Goal: Transaction & Acquisition: Obtain resource

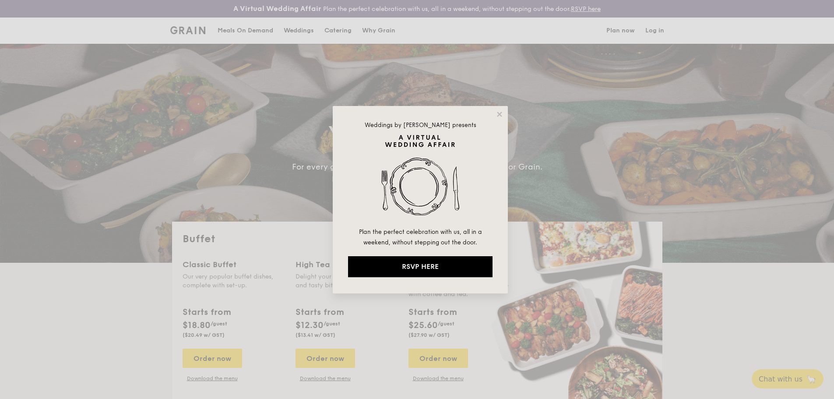
select select
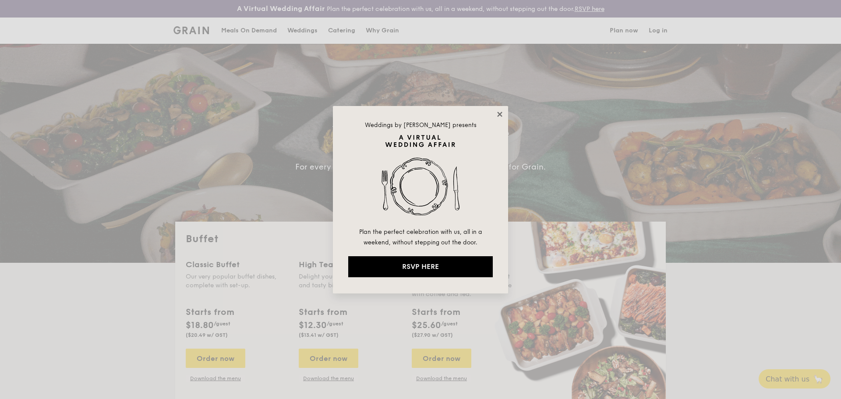
click at [503, 115] on icon at bounding box center [500, 114] width 8 height 8
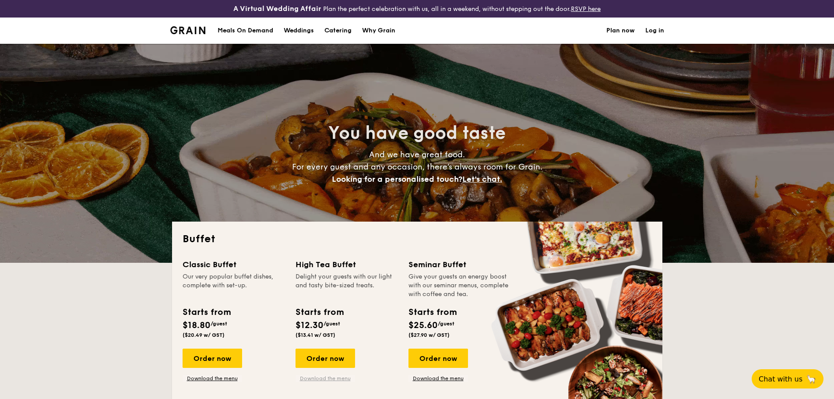
click at [331, 377] on link "Download the menu" at bounding box center [326, 378] width 60 height 7
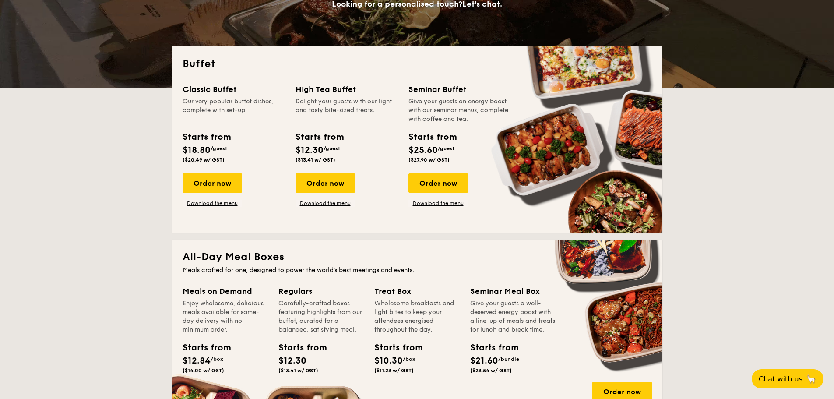
scroll to position [131, 0]
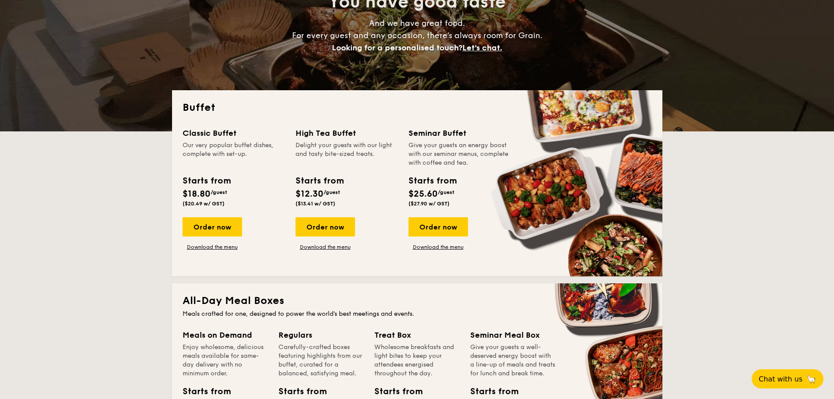
drag, startPoint x: 339, startPoint y: 236, endPoint x: 342, endPoint y: 251, distance: 15.7
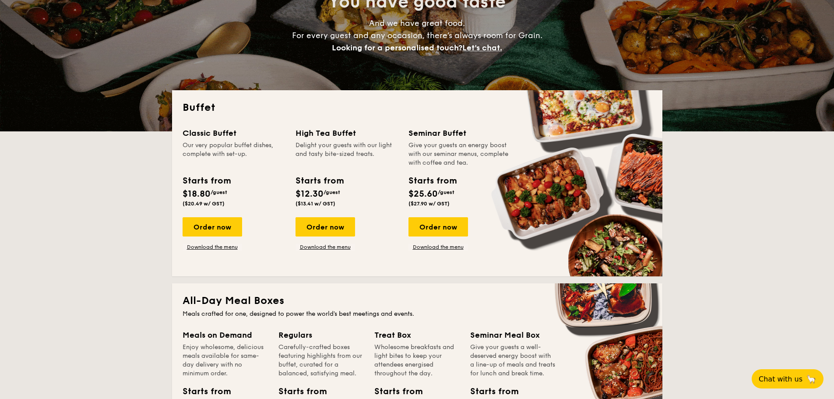
click at [342, 251] on div "Classic Buffet Our very popular buffet dishes, complete with set-up. Starts fro…" at bounding box center [417, 196] width 469 height 139
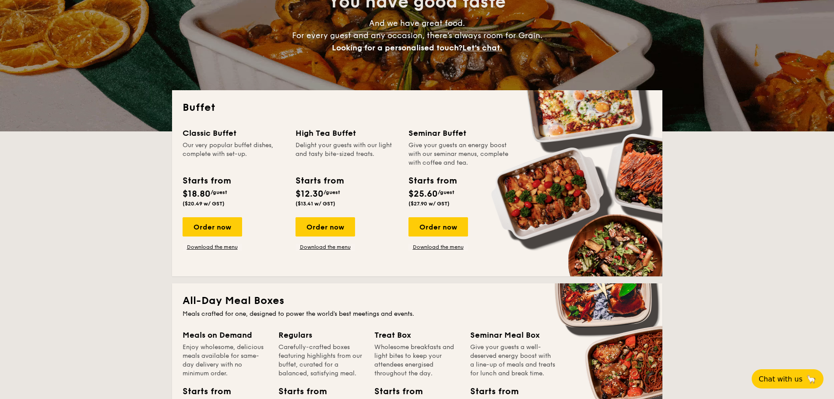
drag, startPoint x: 354, startPoint y: 251, endPoint x: 374, endPoint y: 231, distance: 28.2
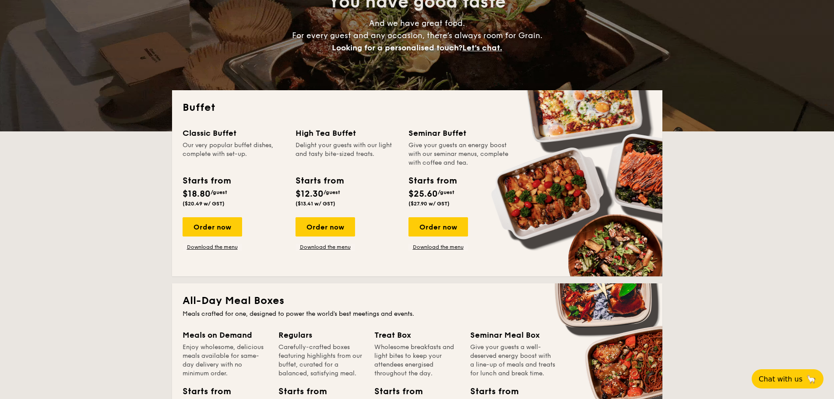
click at [359, 252] on div "Classic Buffet Our very popular buffet dishes, complete with set-up. Starts fro…" at bounding box center [417, 196] width 469 height 139
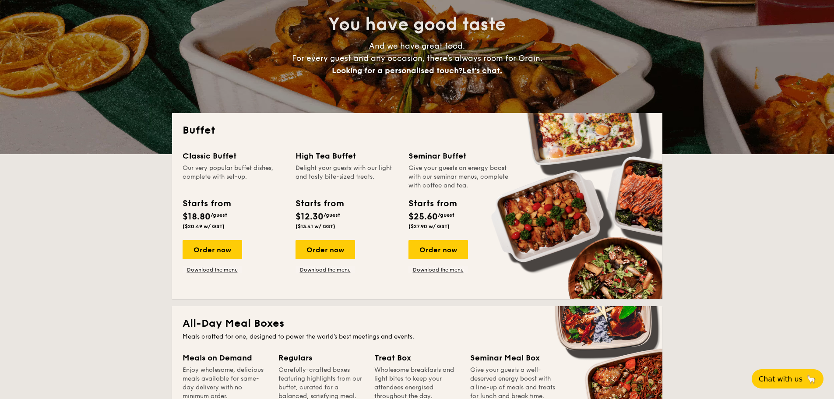
scroll to position [88, 0]
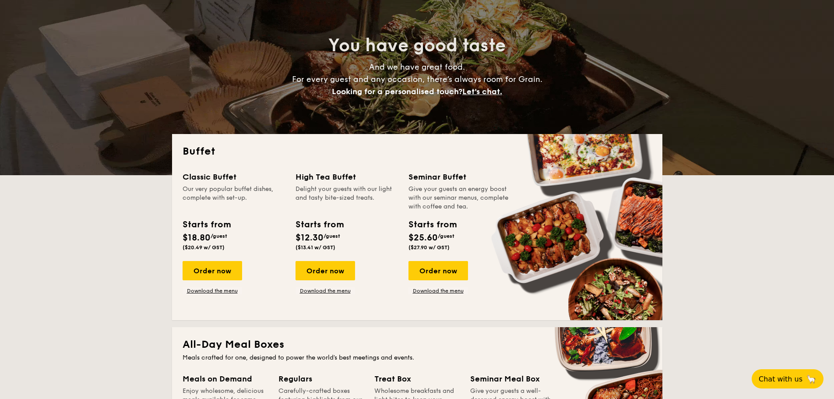
drag, startPoint x: 366, startPoint y: 206, endPoint x: 308, endPoint y: 191, distance: 59.7
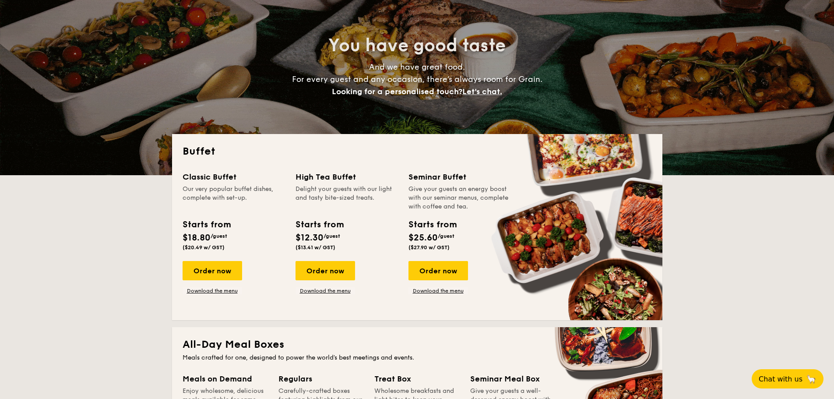
click at [308, 191] on div "Delight your guests with our light and tasty bite-sized treats." at bounding box center [347, 198] width 102 height 26
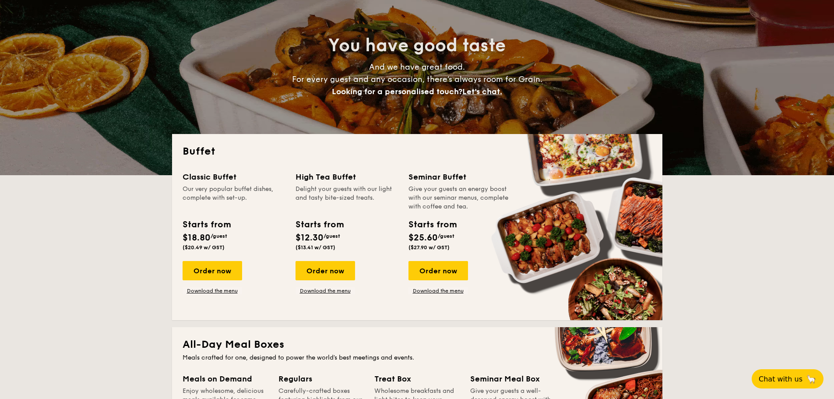
click at [307, 192] on div "Delight your guests with our light and tasty bite-sized treats." at bounding box center [347, 198] width 102 height 26
